Goal: Information Seeking & Learning: Learn about a topic

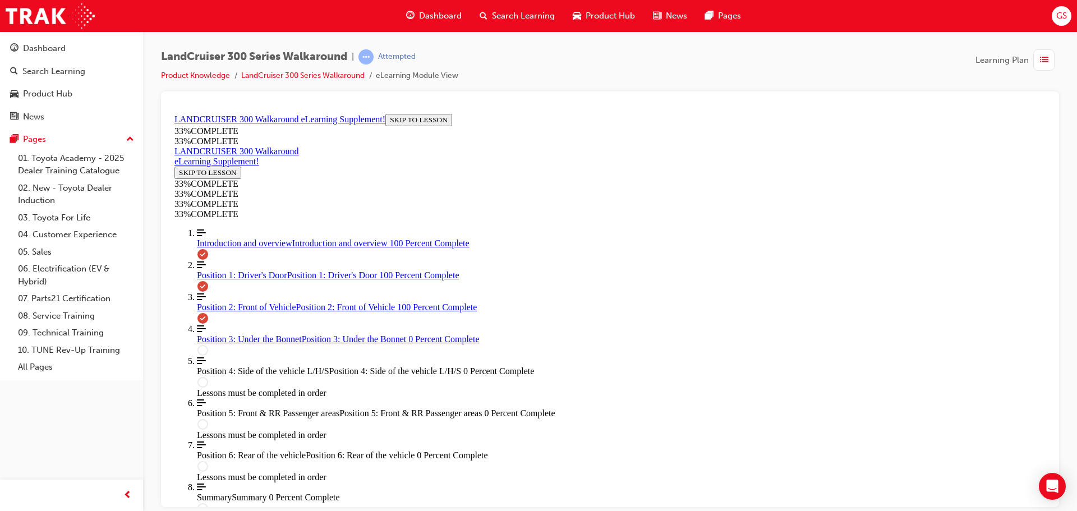
scroll to position [477, 0]
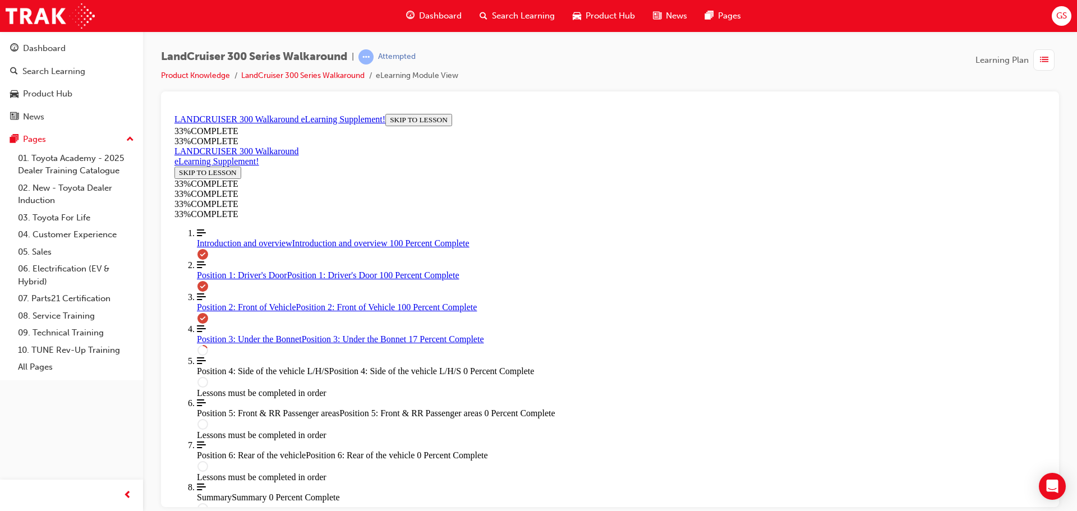
scroll to position [375, 0]
drag, startPoint x: 674, startPoint y: 255, endPoint x: 668, endPoint y: 256, distance: 5.6
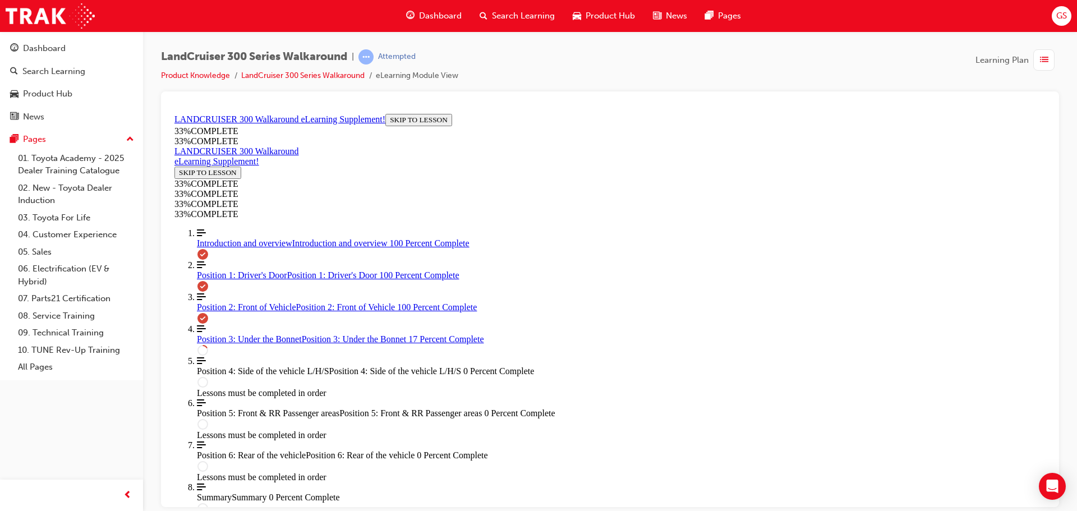
scroll to position [319, 0]
drag, startPoint x: 700, startPoint y: 267, endPoint x: 741, endPoint y: 268, distance: 41.0
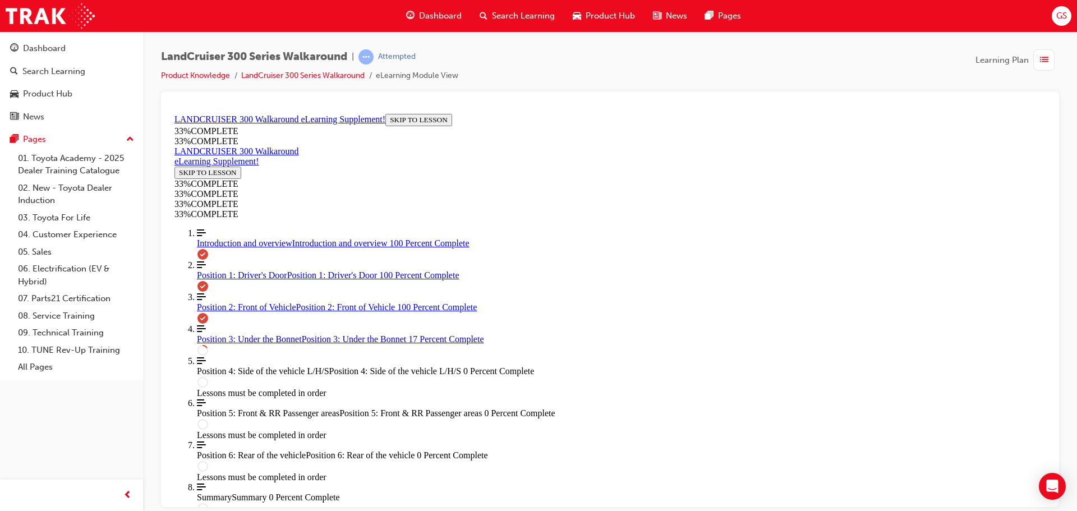
drag, startPoint x: 679, startPoint y: 207, endPoint x: 710, endPoint y: 210, distance: 31.6
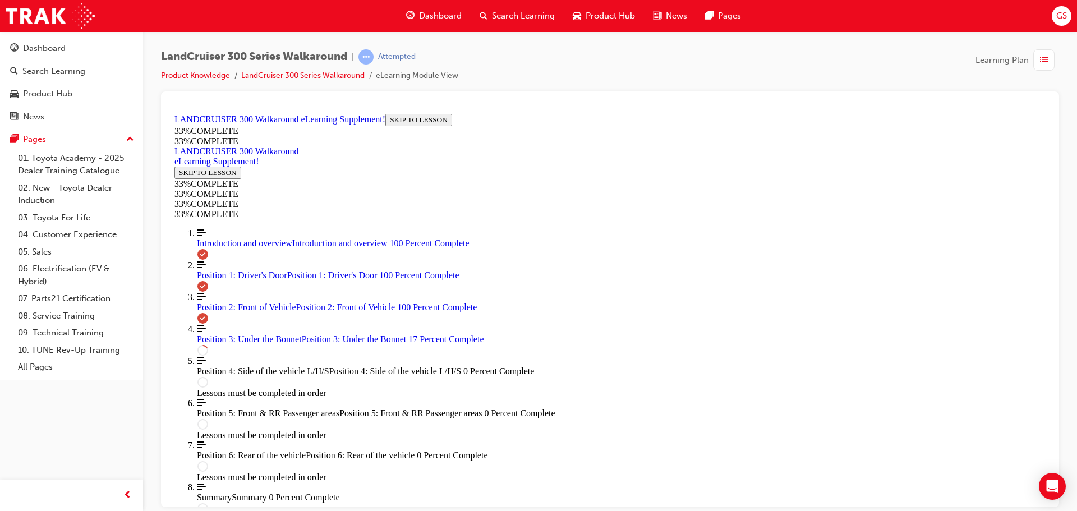
drag, startPoint x: 724, startPoint y: 205, endPoint x: 768, endPoint y: 212, distance: 44.9
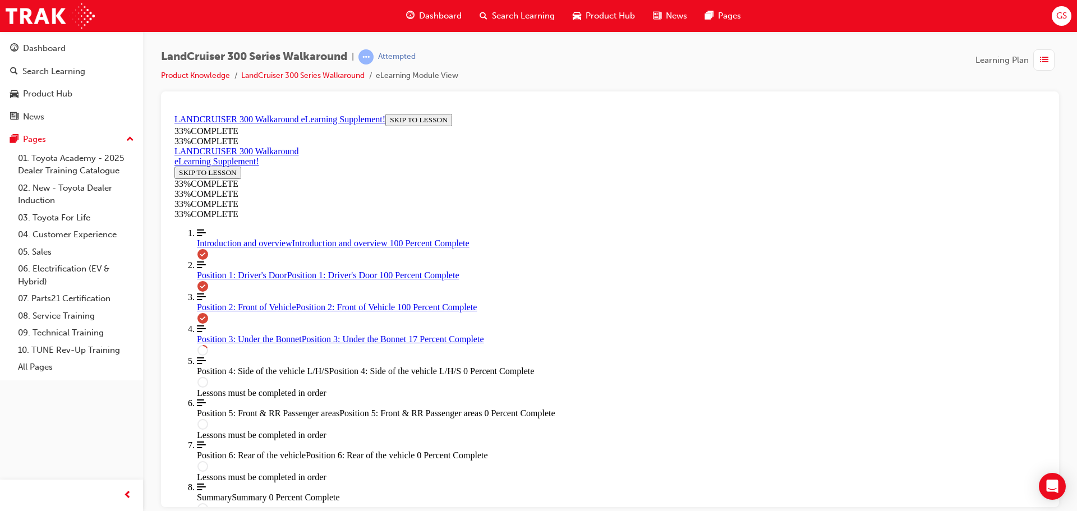
drag, startPoint x: 772, startPoint y: 208, endPoint x: 781, endPoint y: 210, distance: 9.4
drag, startPoint x: 695, startPoint y: 219, endPoint x: 710, endPoint y: 225, distance: 15.6
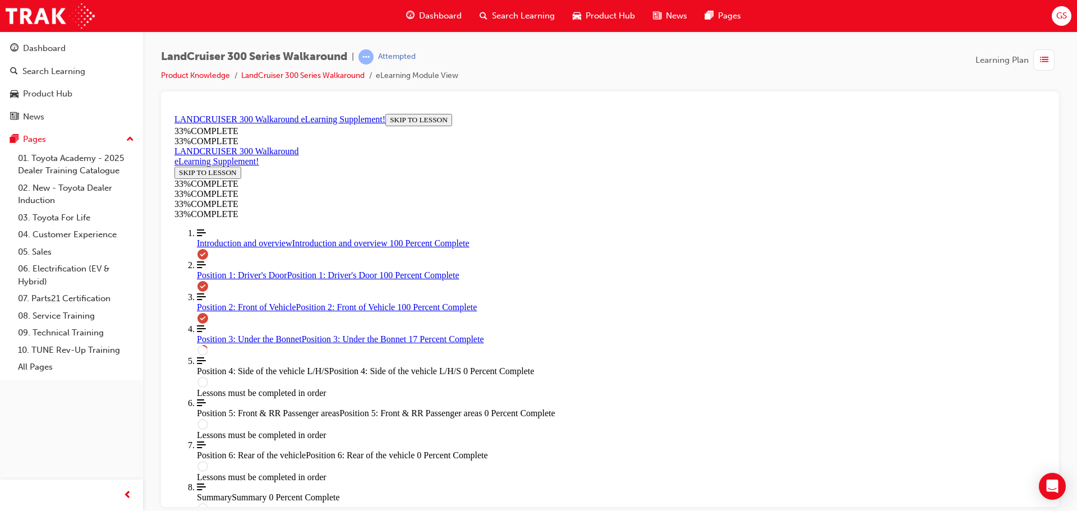
drag, startPoint x: 661, startPoint y: 334, endPoint x: 704, endPoint y: 337, distance: 43.3
drag, startPoint x: 709, startPoint y: 334, endPoint x: 727, endPoint y: 334, distance: 18.0
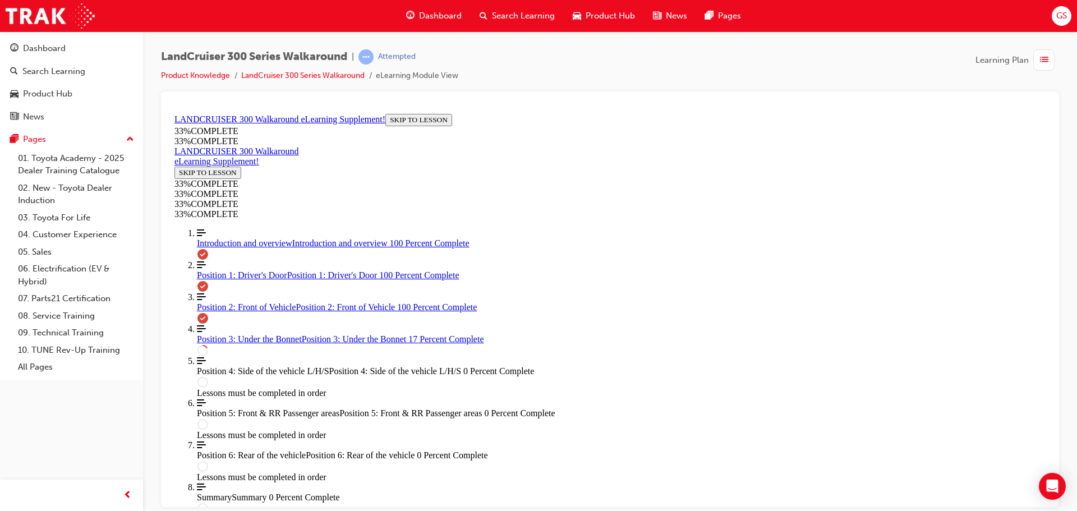
drag, startPoint x: 697, startPoint y: 349, endPoint x: 738, endPoint y: 352, distance: 41.7
drag, startPoint x: 660, startPoint y: 392, endPoint x: 706, endPoint y: 395, distance: 46.1
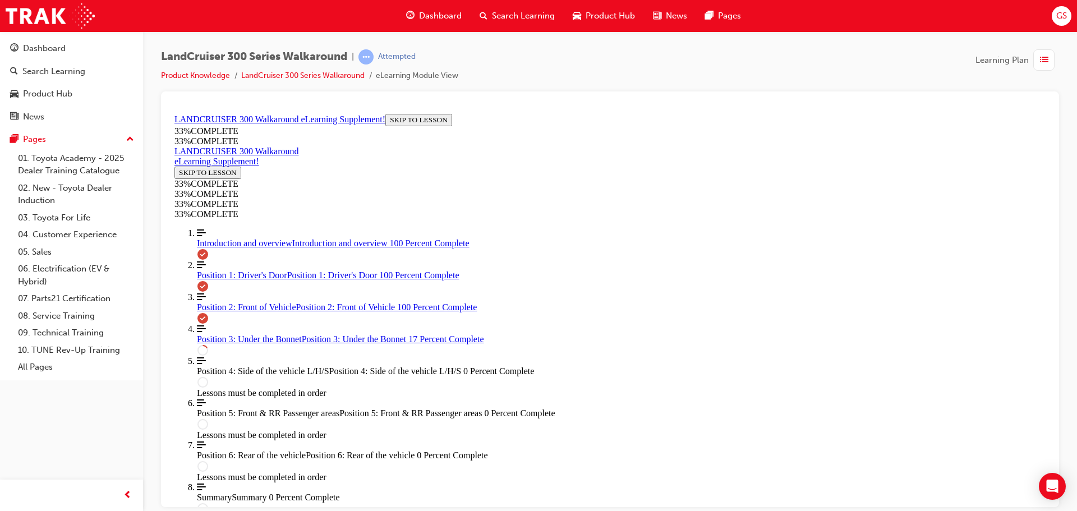
drag, startPoint x: 709, startPoint y: 391, endPoint x: 728, endPoint y: 394, distance: 18.7
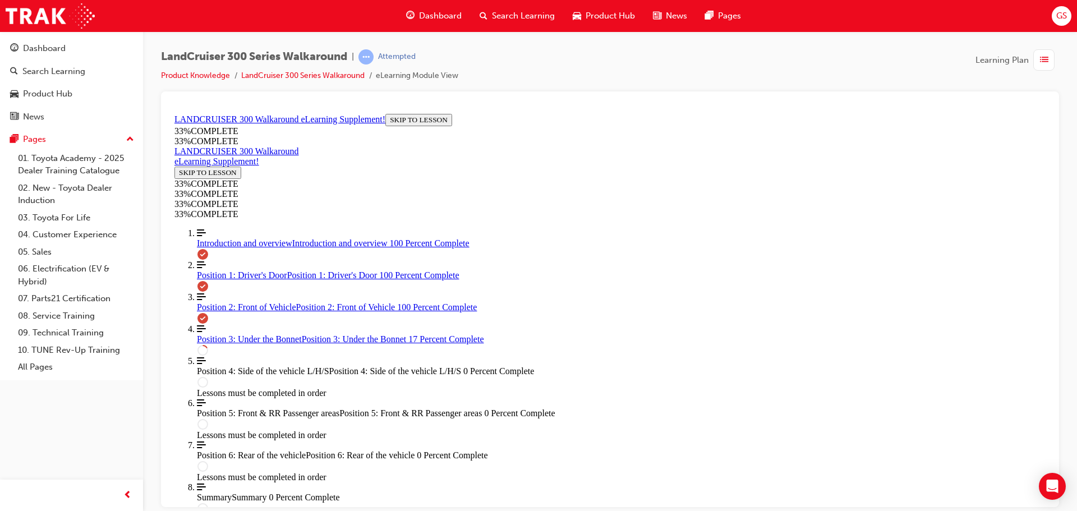
drag, startPoint x: 731, startPoint y: 392, endPoint x: 772, endPoint y: 394, distance: 41.0
drag, startPoint x: 778, startPoint y: 390, endPoint x: 793, endPoint y: 393, distance: 15.4
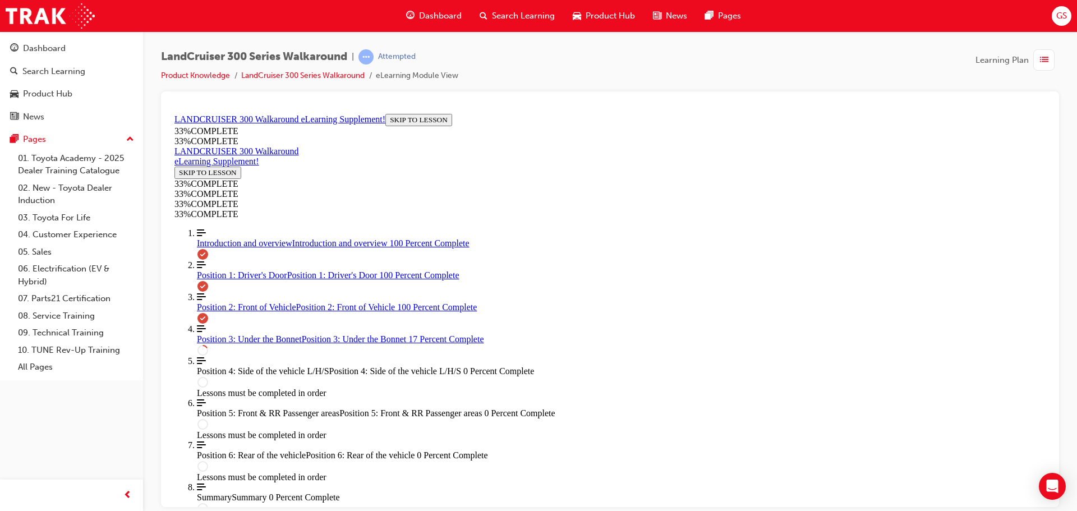
scroll to position [798, 0]
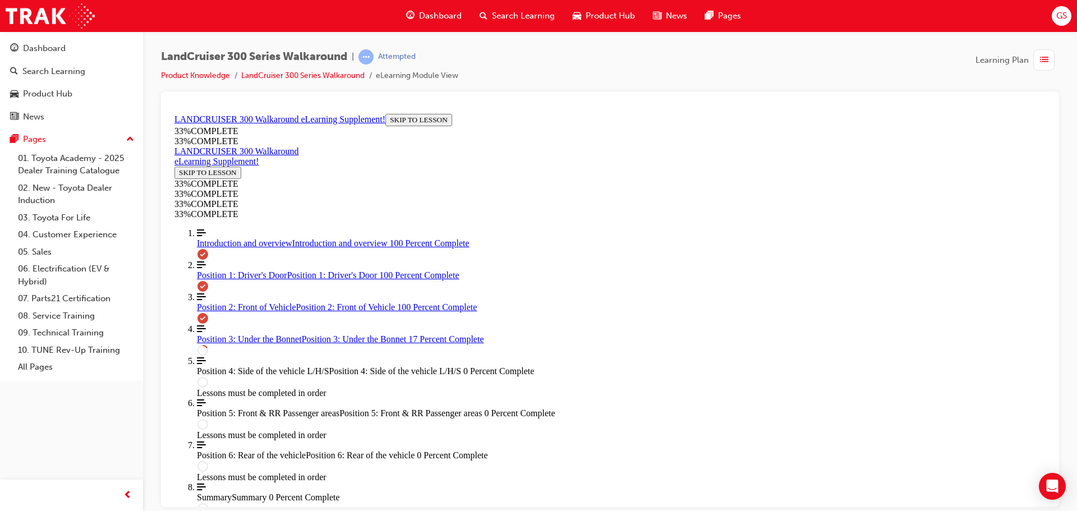
scroll to position [125, 0]
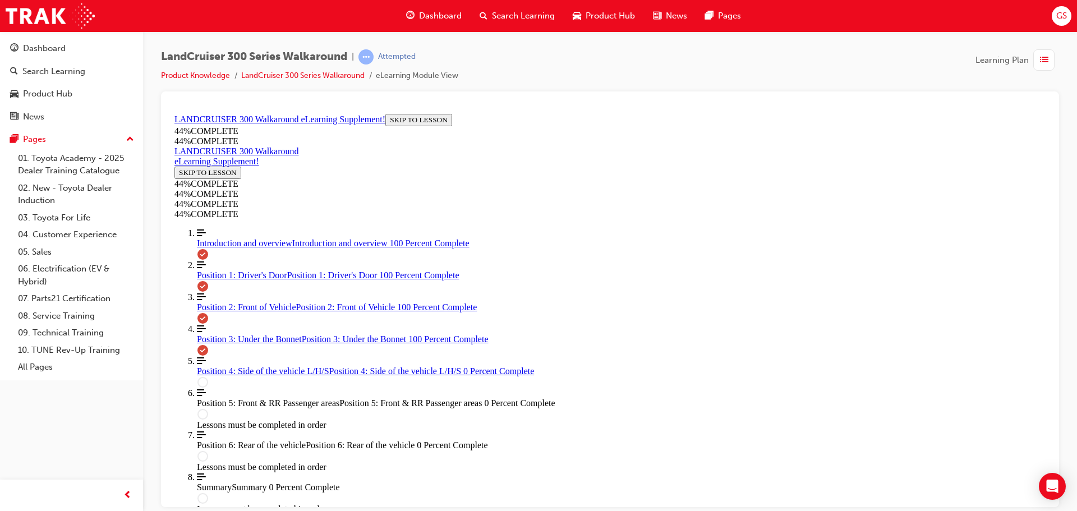
scroll to position [1717, 0]
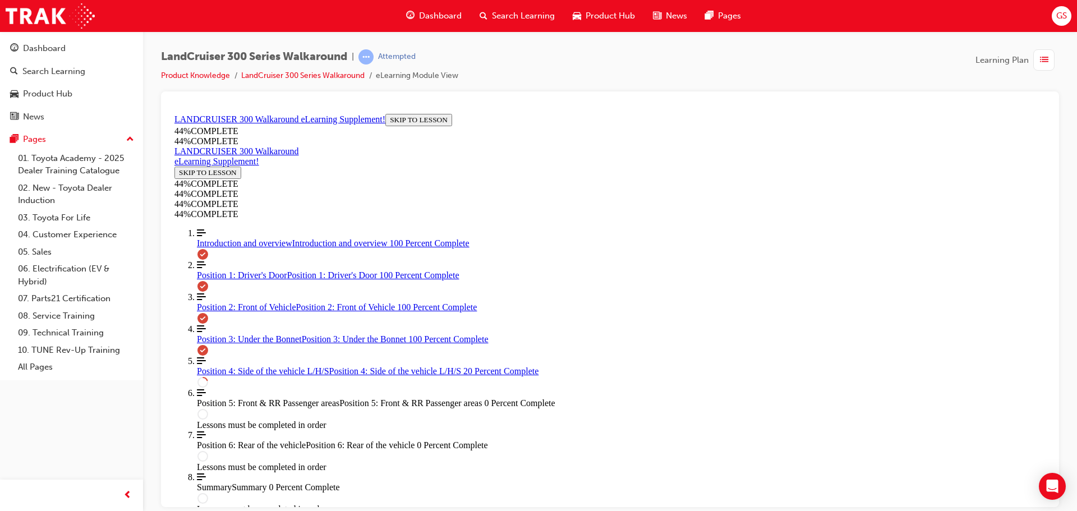
scroll to position [375, 0]
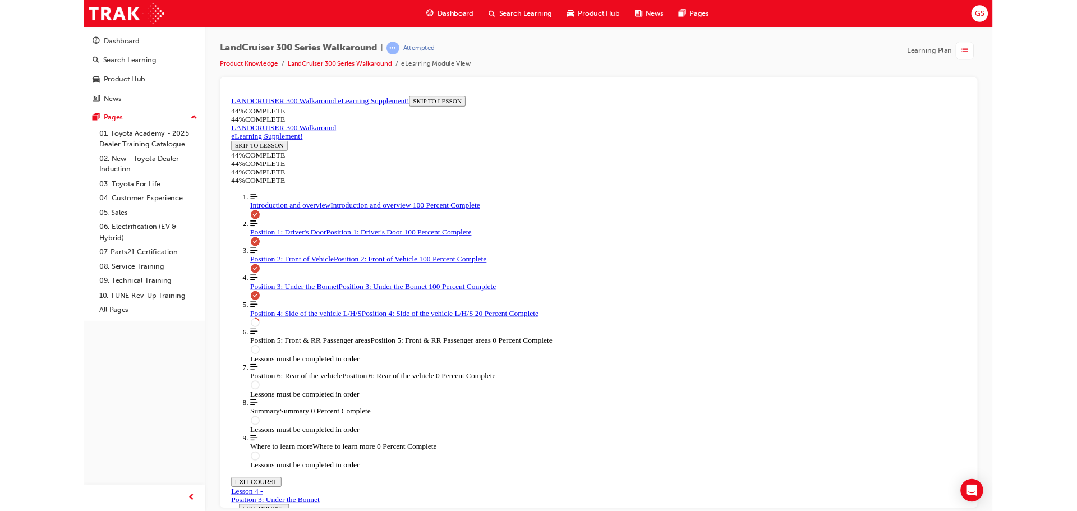
scroll to position [250, 0]
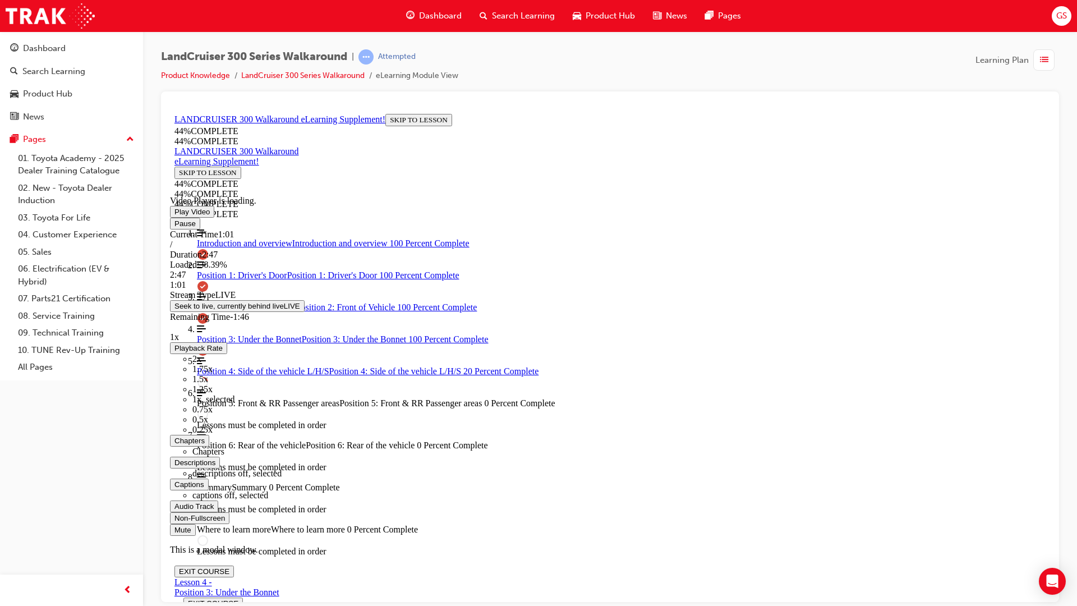
click at [1050, 511] on div "Mute" at bounding box center [610, 530] width 880 height 12
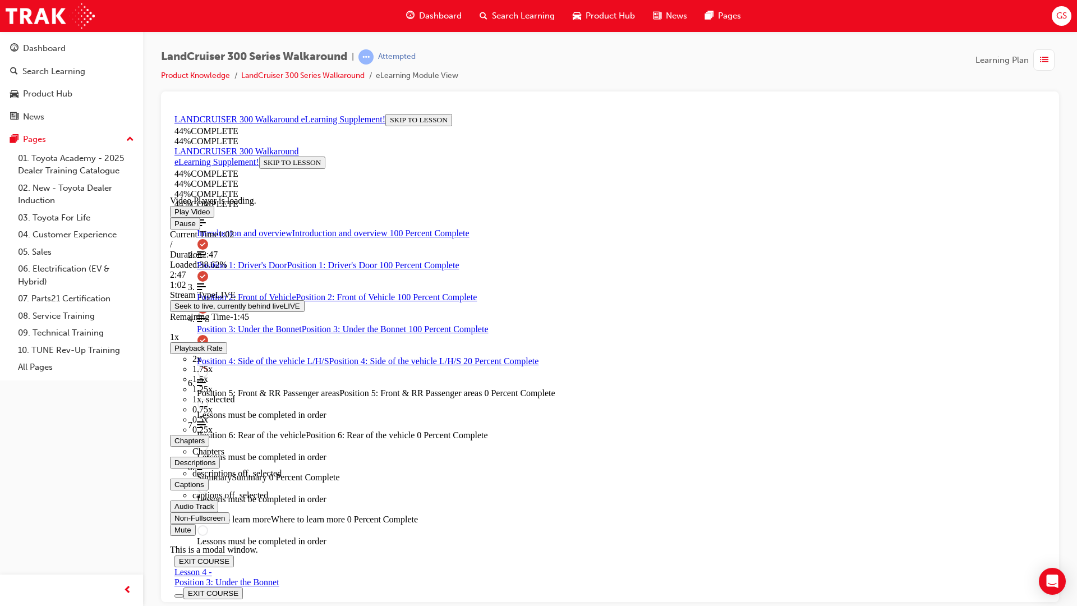
click at [578, 511] on div "Volume Level" at bounding box center [374, 535] width 408 height 0
click at [299, 511] on div "Volume Level" at bounding box center [234, 535] width 129 height 0
click at [759, 290] on div "Loaded : 61.91% 1:41 1:40" at bounding box center [610, 274] width 880 height 30
click at [772, 290] on div "Loaded : 63.44% 1:43 1:42" at bounding box center [610, 274] width 880 height 30
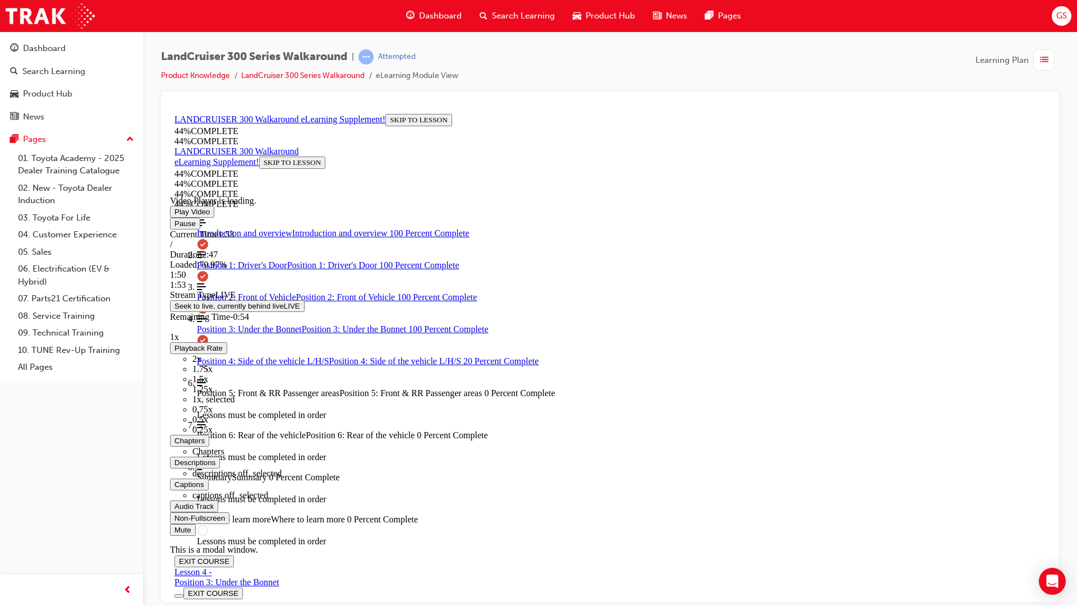
click at [807, 290] on div "Loaded : 70.97% 1:50 1:53" at bounding box center [610, 274] width 880 height 30
click at [802, 279] on div "1:49" at bounding box center [610, 274] width 880 height 10
click at [363, 511] on div "Volume Level" at bounding box center [266, 535] width 193 height 0
click at [871, 290] on div "Loaded : 74.46% 2:02 1:58" at bounding box center [610, 274] width 880 height 30
click at [907, 290] on div "Loaded : 80.73% 2:09 2:04" at bounding box center [610, 274] width 880 height 30
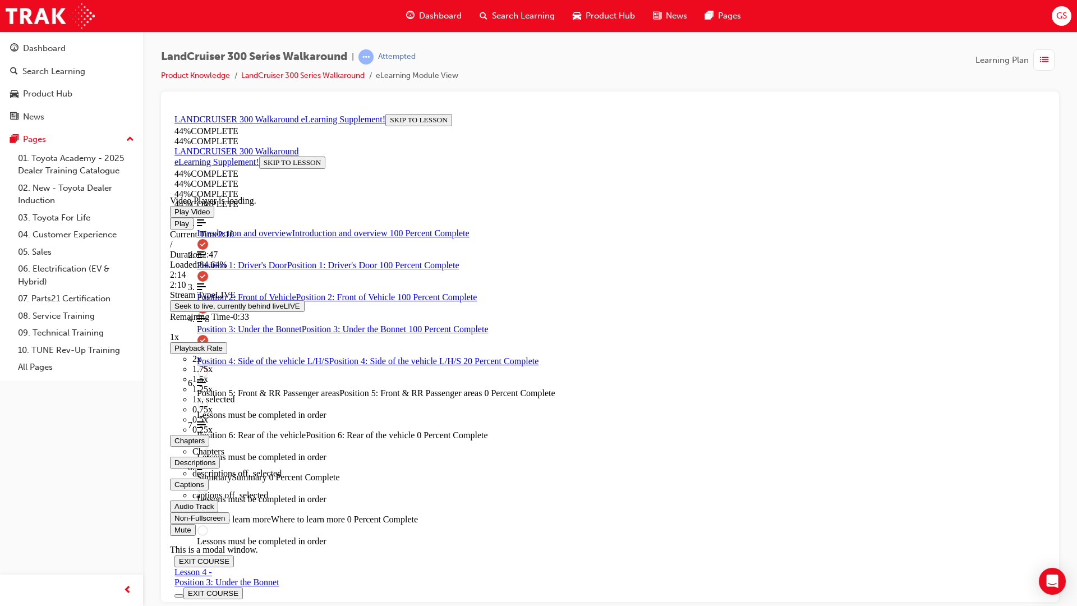
click at [938, 290] on div "Loaded : 84.64% 2:14 2:10" at bounding box center [610, 274] width 880 height 30
click at [959, 290] on div "Loaded : 85.19% 2:18 2:15" at bounding box center [610, 274] width 880 height 30
click at [932, 290] on div "Loaded : 86.03% 2:13 2:19" at bounding box center [610, 274] width 880 height 30
click at [338, 193] on video "Video player. You can use the space bar to toggle playback and arrow keys to sc…" at bounding box center [254, 151] width 168 height 84
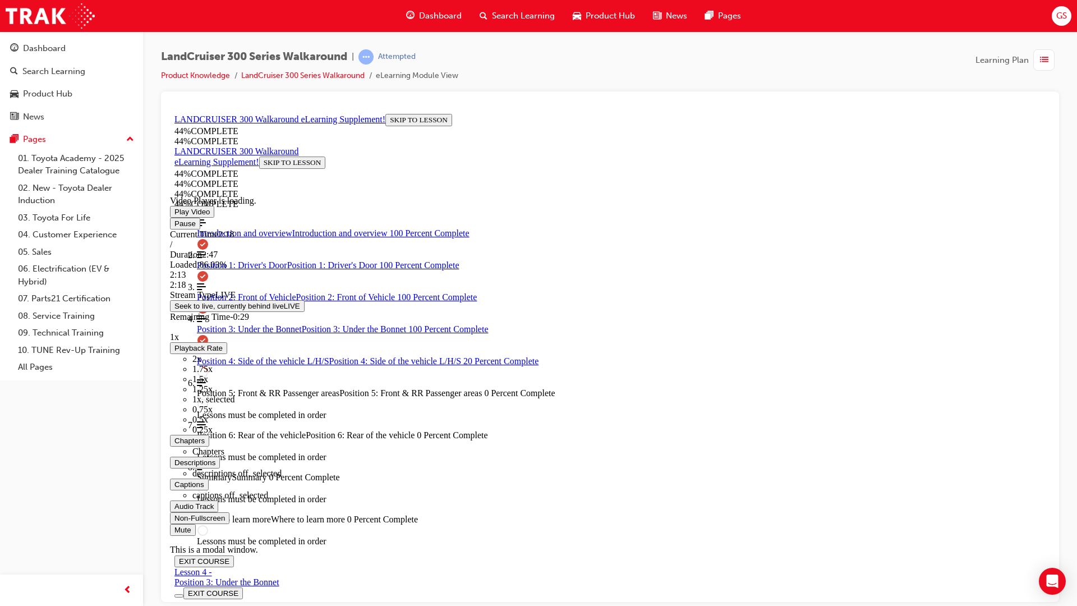
click at [338, 193] on video "Video player. You can use the space bar to toggle playback and arrow keys to sc…" at bounding box center [254, 151] width 168 height 84
click at [947, 290] on div "Loaded : 86.03% 2:16 2:19" at bounding box center [610, 274] width 880 height 30
click at [938, 290] on div "Loaded : 86.03% 2:14 2:17" at bounding box center [610, 274] width 880 height 30
click at [338, 193] on video "Video player. You can use the space bar to toggle playback and arrow keys to sc…" at bounding box center [254, 151] width 168 height 84
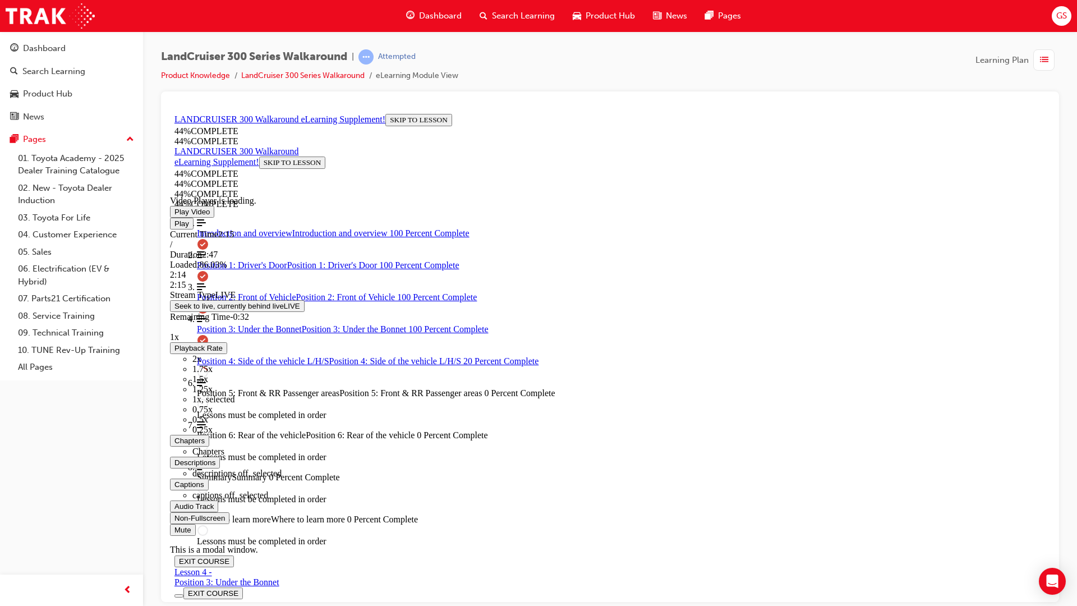
click at [338, 193] on video "Video player. You can use the space bar to toggle playback and arrow keys to sc…" at bounding box center [254, 151] width 168 height 84
click at [980, 290] on div "Loaded : 86.03% 2:22 2:17" at bounding box center [610, 274] width 880 height 30
click at [1011, 290] on div "Loaded : 93.14% 2:28 2:23" at bounding box center [610, 274] width 880 height 30
click at [1040, 290] on div "Loaded : 96.77% 2:33 2:33" at bounding box center [610, 274] width 880 height 30
click at [1050, 290] on div "Loaded : 100.00% 2:39 2:39" at bounding box center [610, 274] width 880 height 30
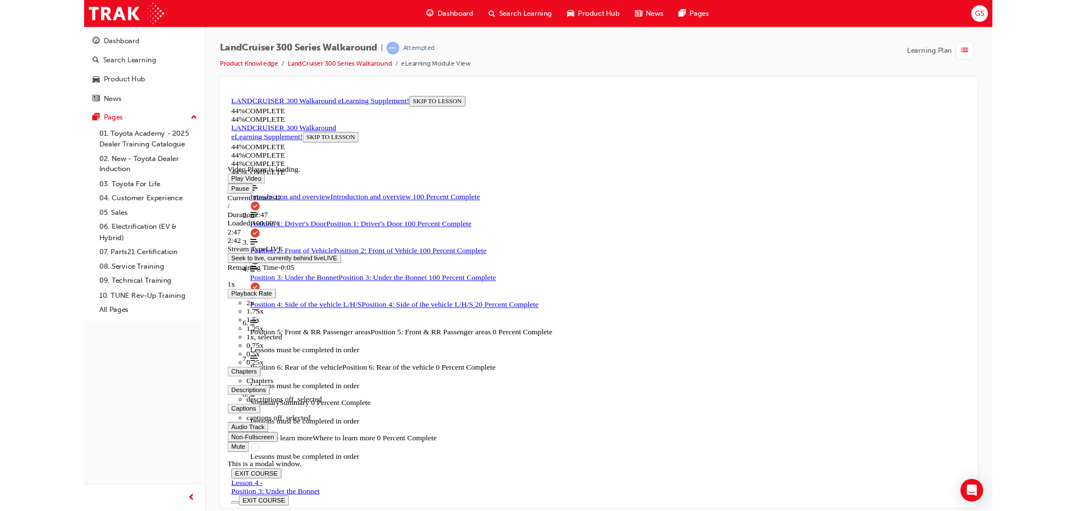
click at [232, 505] on span "Video player. You can use the space bar to toggle playback and arrow keys to sc…" at bounding box center [232, 501] width 0 height 8
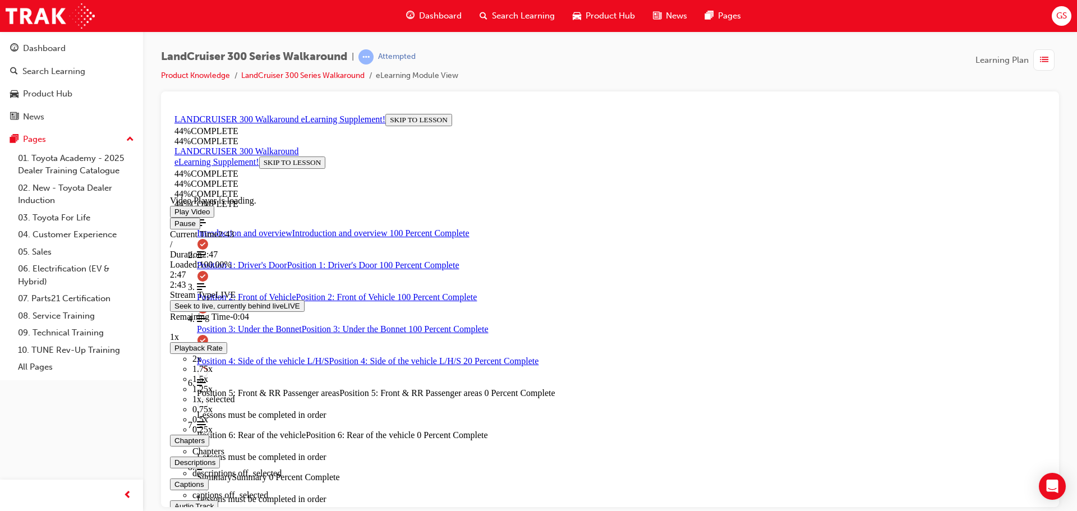
scroll to position [458, 0]
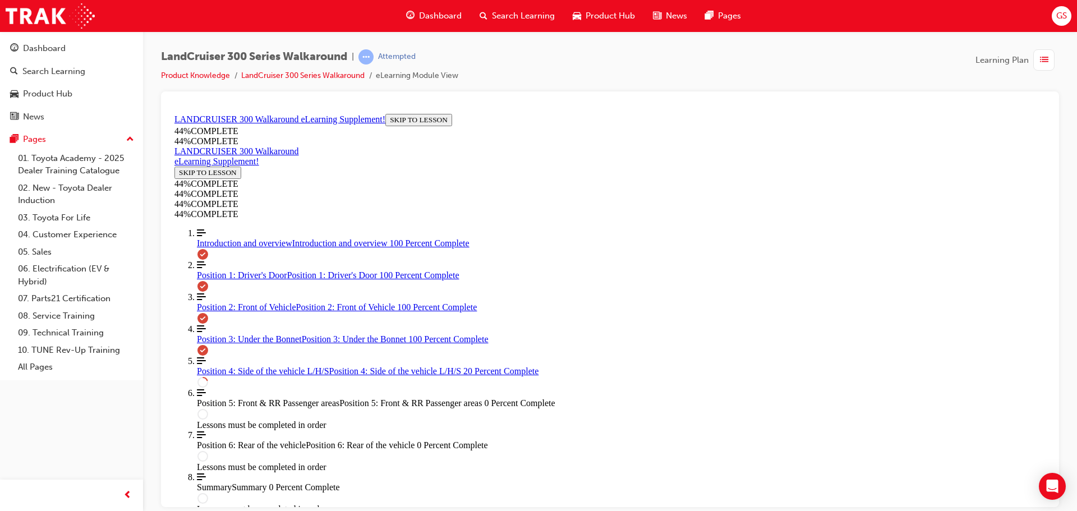
scroll to position [402, 0]
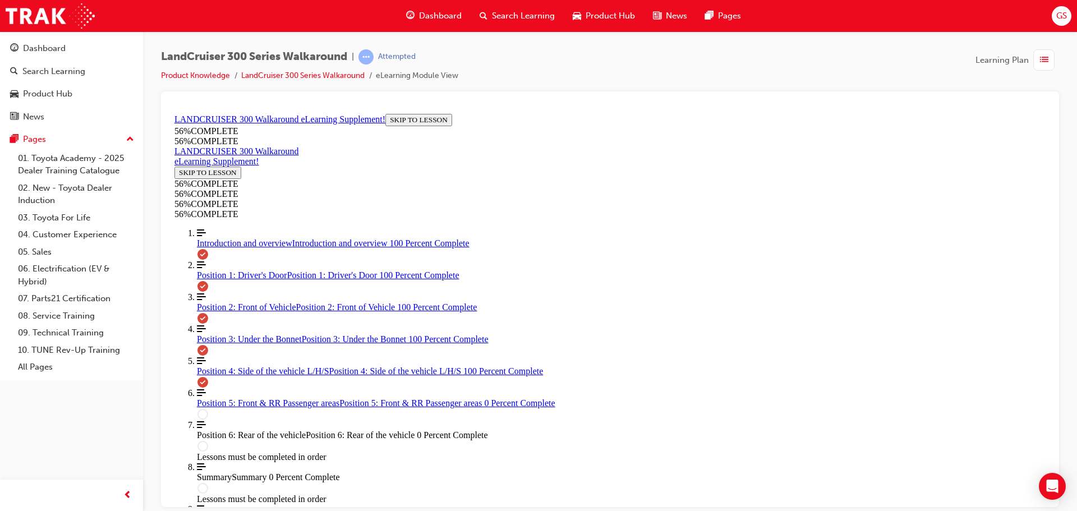
scroll to position [1231, 0]
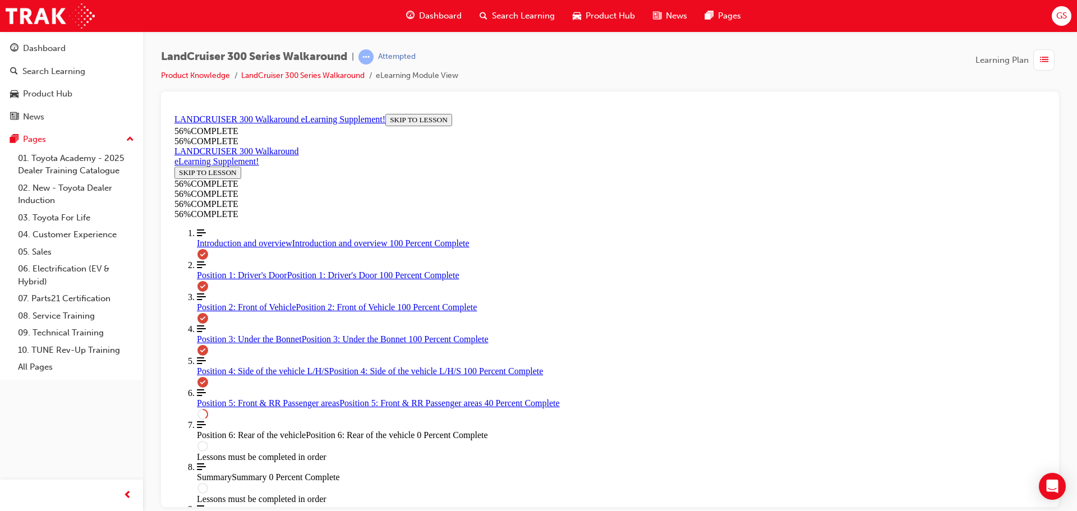
scroll to position [299, 0]
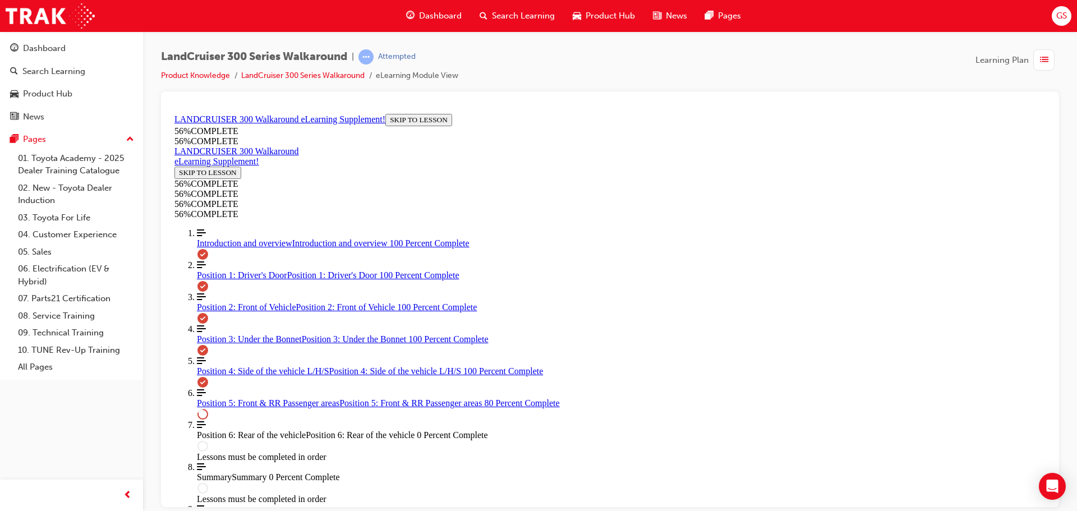
drag, startPoint x: 525, startPoint y: 394, endPoint x: 575, endPoint y: 410, distance: 52.9
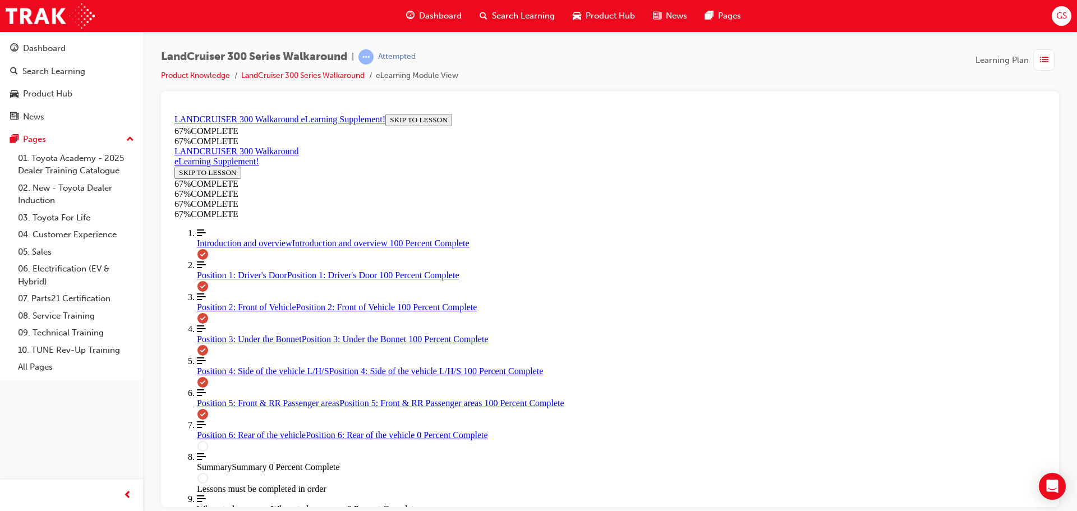
scroll to position [1053, 0]
